Goal: Transaction & Acquisition: Purchase product/service

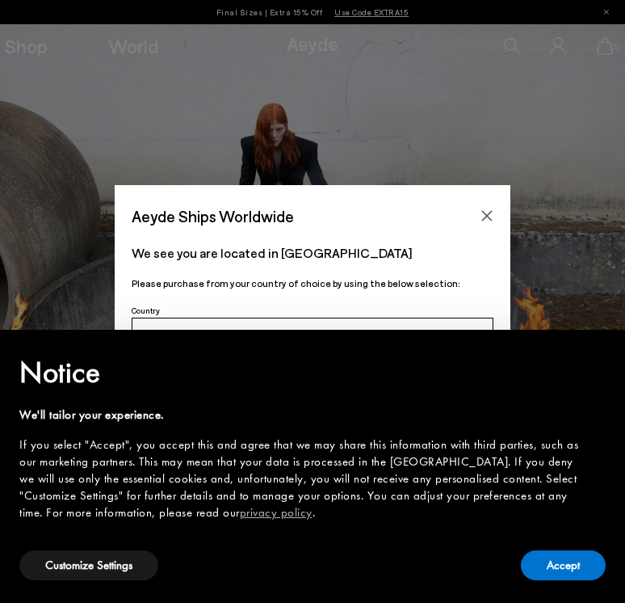
click at [485, 211] on icon "Close" at bounding box center [487, 215] width 13 height 13
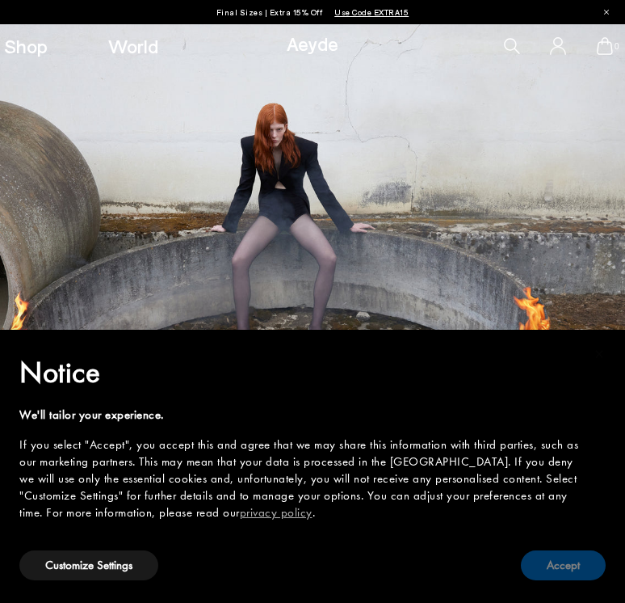
click at [579, 575] on button "Accept" at bounding box center [563, 565] width 85 height 30
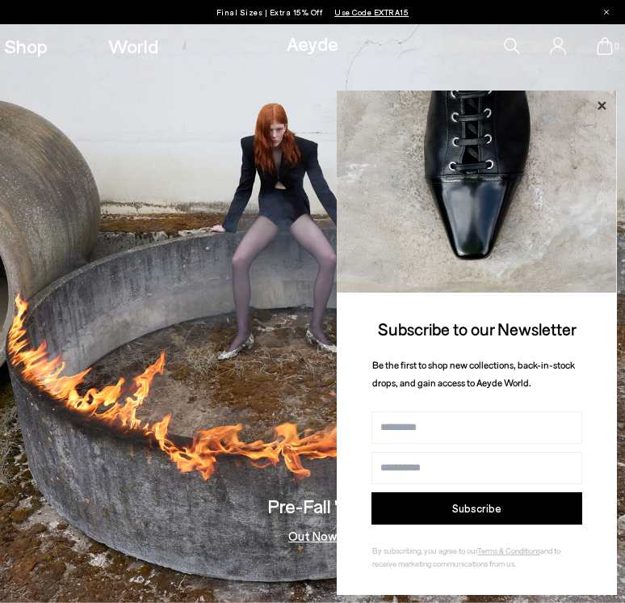
click at [600, 106] on icon at bounding box center [602, 105] width 8 height 8
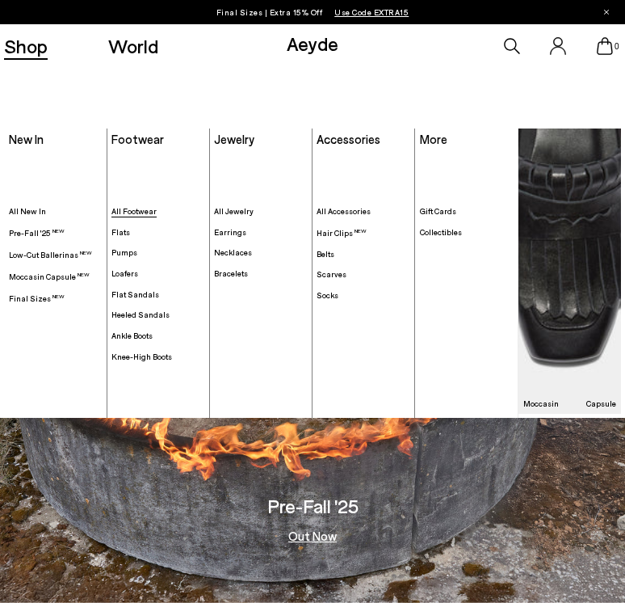
click at [132, 208] on span "All Footwear" at bounding box center [134, 211] width 45 height 10
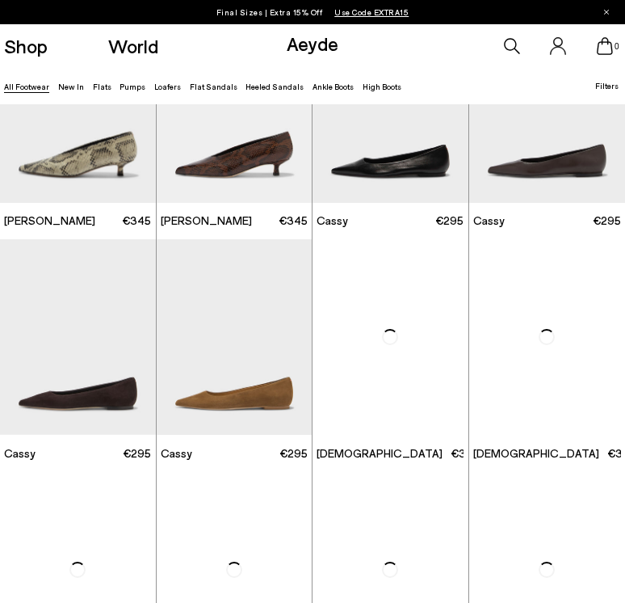
scroll to position [3589, 0]
